Goal: Find contact information: Find contact information

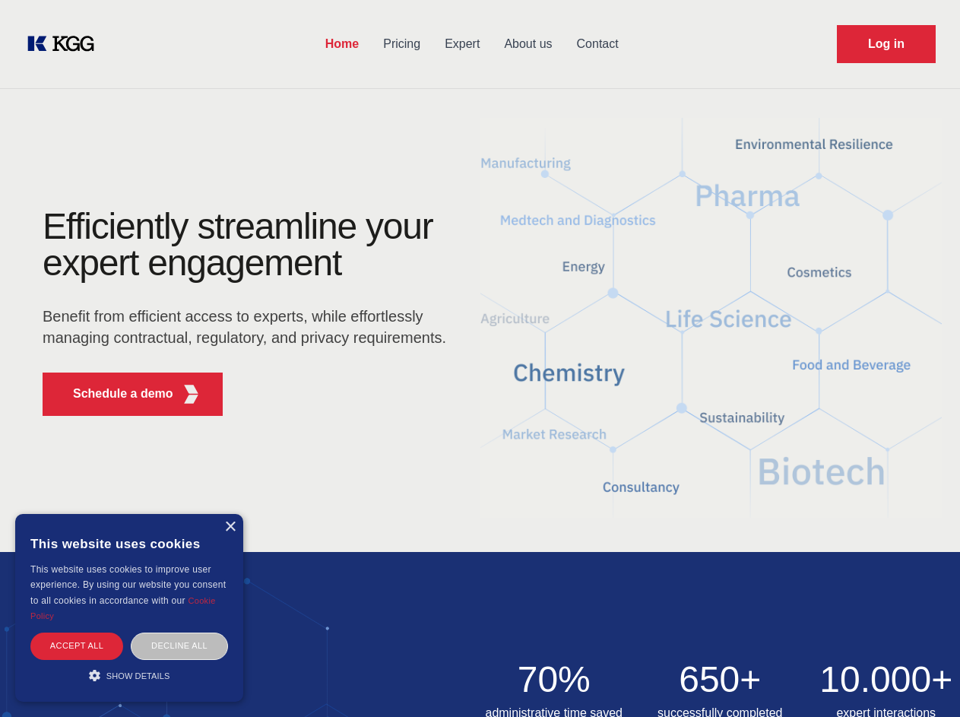
click at [480, 358] on div "Efficiently streamline your expert engagement Benefit from efficient access to …" at bounding box center [249, 318] width 462 height 220
click at [114, 394] on p "Schedule a demo" at bounding box center [123, 394] width 100 height 18
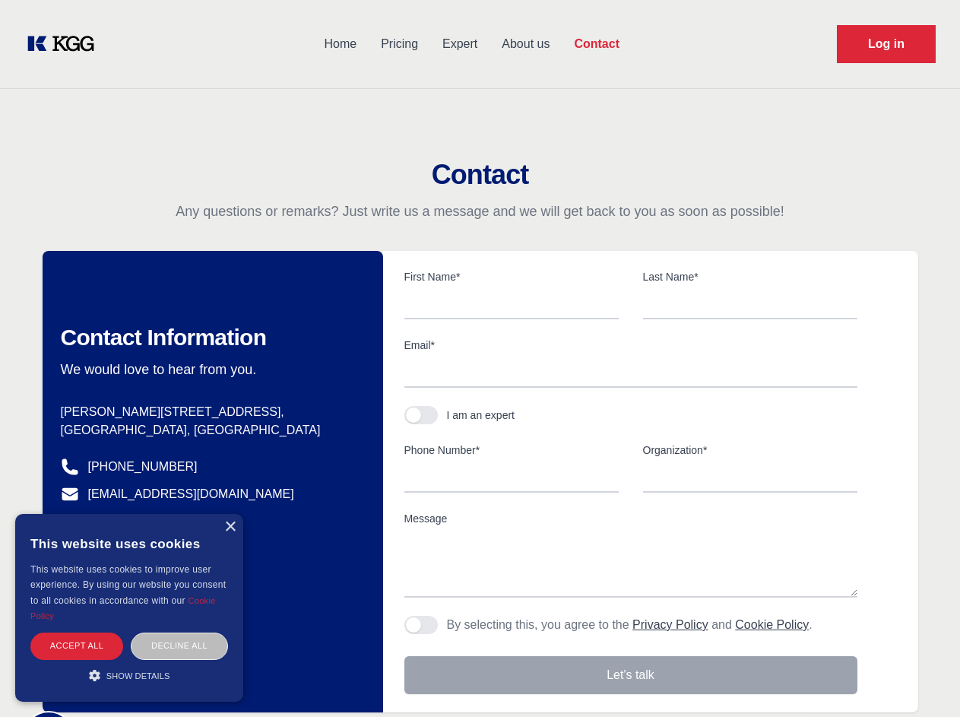
click at [230, 527] on div "× This website uses cookies This website uses cookies to improve user experienc…" at bounding box center [129, 608] width 228 height 188
click at [77, 646] on div "Accept all" at bounding box center [76, 646] width 93 height 27
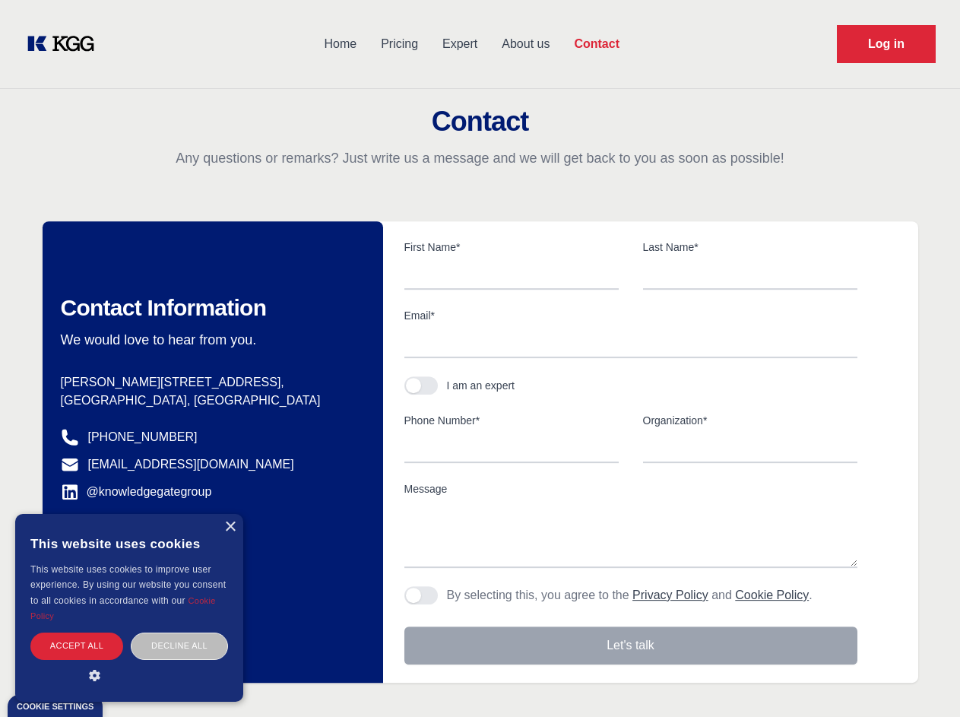
click at [179, 646] on body "Home Pricing Expert About us Contact Log in Contact Any questions or remarks? J…" at bounding box center [480, 668] width 960 height 1337
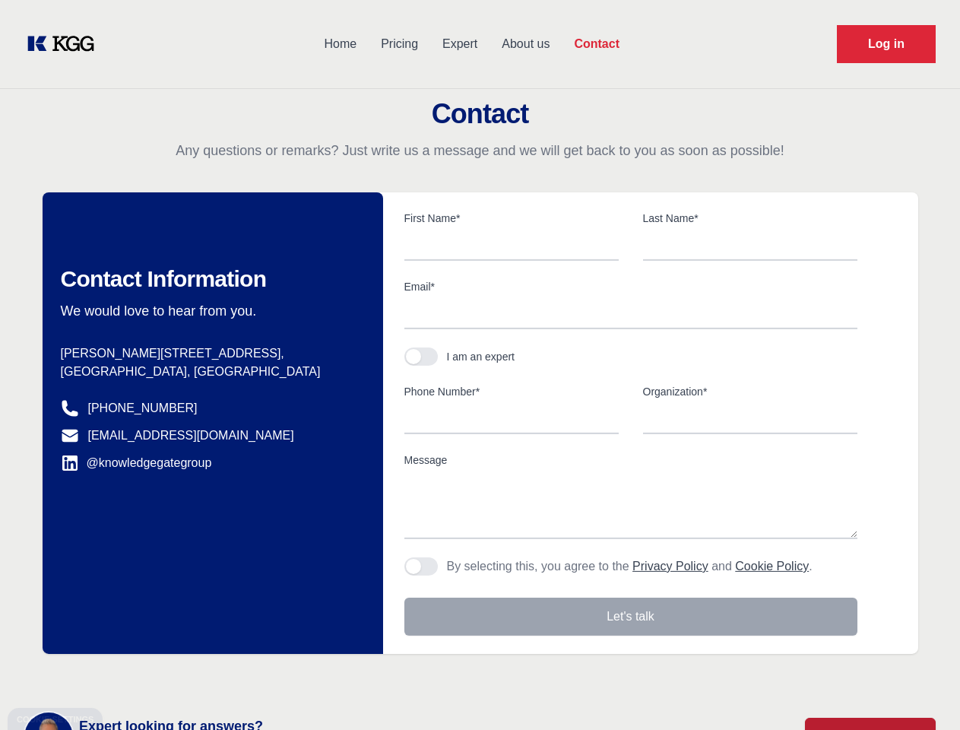
click at [129, 675] on main "Contact Any questions or remarks? Just write us a message and we will get back …" at bounding box center [480, 396] width 960 height 792
